Goal: Complete application form

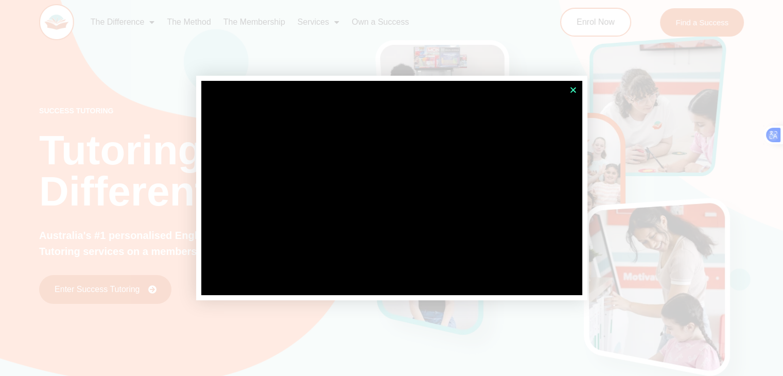
click at [572, 87] on icon "Close" at bounding box center [573, 90] width 8 height 8
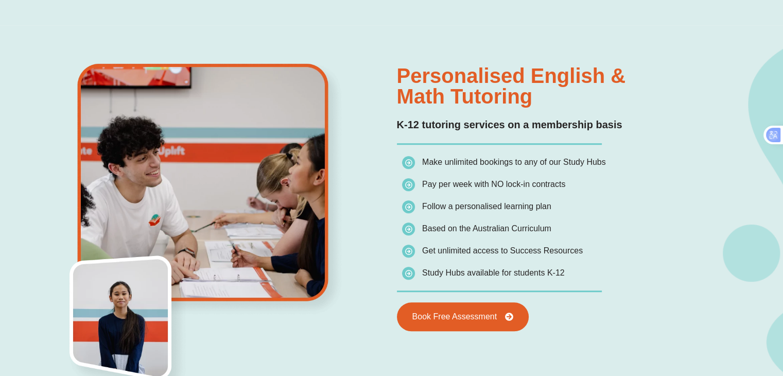
scroll to position [721, 0]
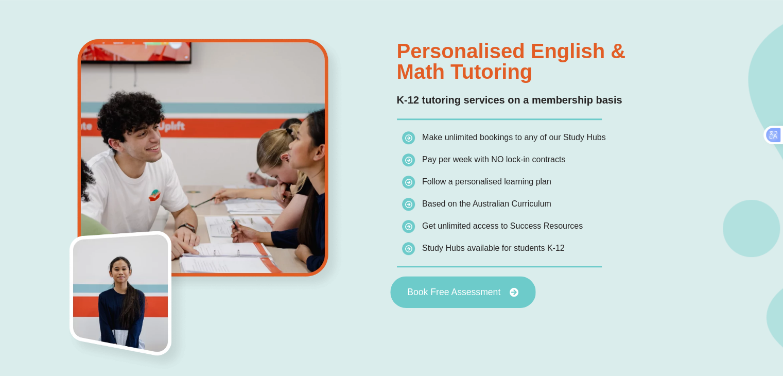
click at [463, 293] on span "Book Free Assessment" at bounding box center [453, 291] width 93 height 9
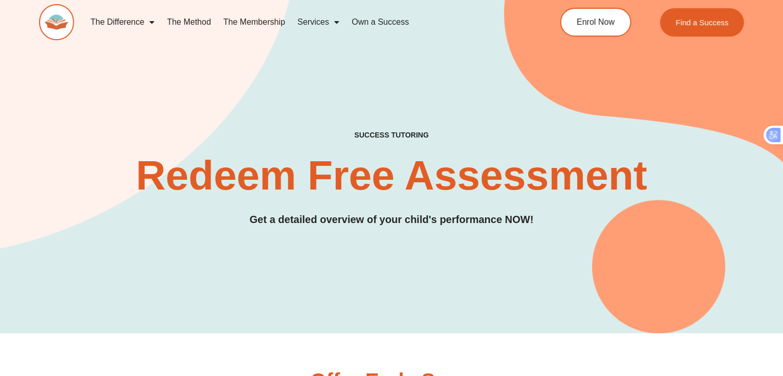
click at [399, 137] on h4 "SUCCESS TUTORING​" at bounding box center [391, 135] width 208 height 9
click at [600, 25] on span "Enrol Now" at bounding box center [595, 22] width 40 height 9
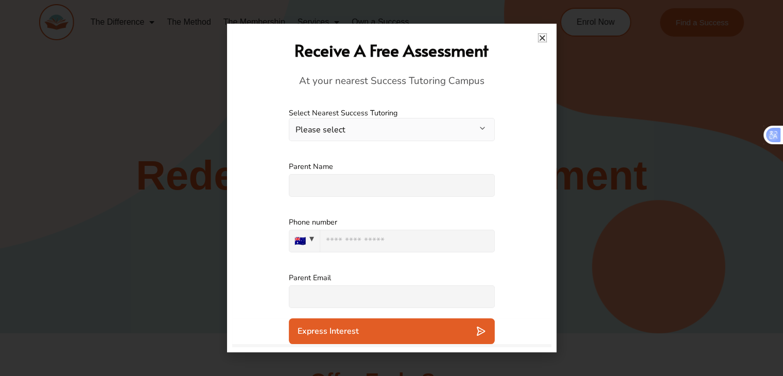
scroll to position [51, 0]
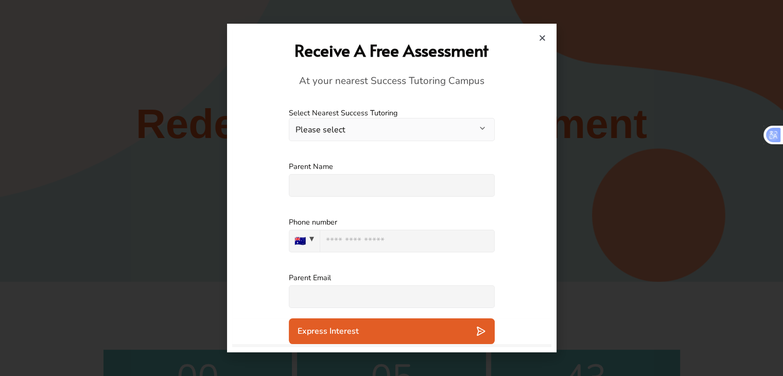
click at [342, 245] on input "tel" at bounding box center [407, 241] width 175 height 23
type input "**********"
click at [312, 237] on button "🇦🇺" at bounding box center [304, 241] width 31 height 23
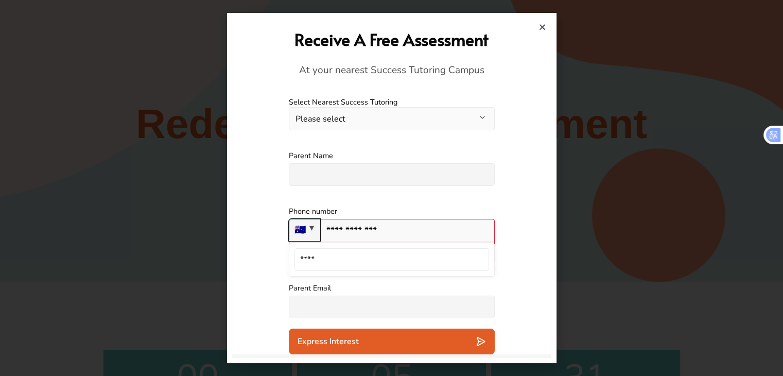
type input "*****"
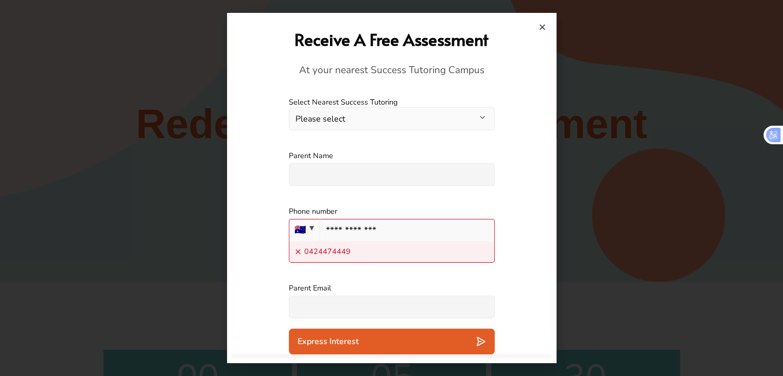
click at [314, 307] on input "text" at bounding box center [392, 306] width 206 height 23
type input "**********"
click at [323, 250] on span "0424474449" at bounding box center [327, 251] width 46 height 11
click at [289, 250] on div "0424474449" at bounding box center [392, 252] width 206 height 22
click at [545, 25] on div at bounding box center [391, 188] width 329 height 350
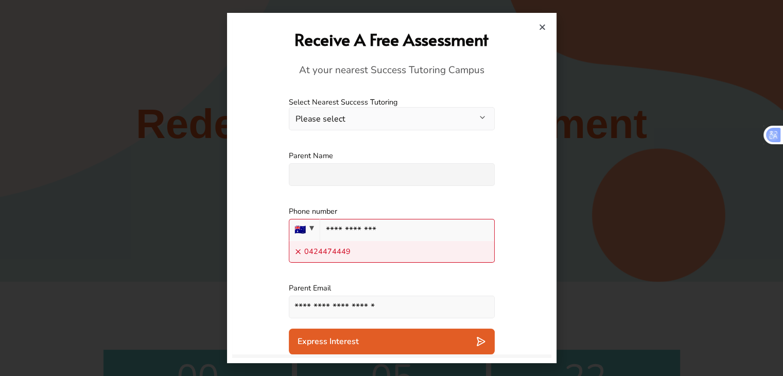
click at [542, 27] on icon "Close" at bounding box center [542, 27] width 8 height 8
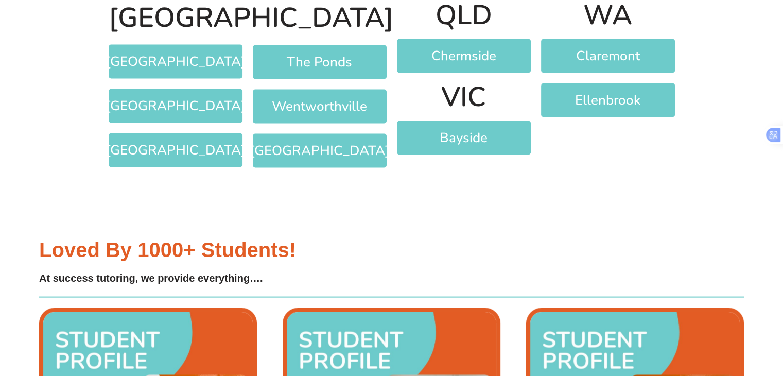
scroll to position [2007, 0]
